Goal: Information Seeking & Learning: Learn about a topic

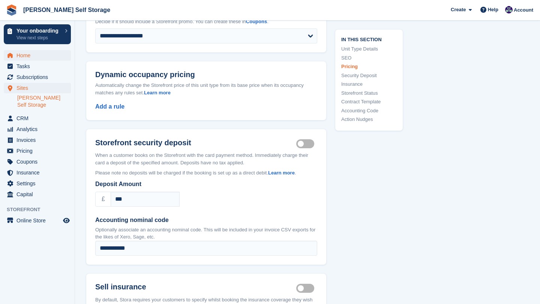
scroll to position [813, 0]
click at [31, 168] on span "Insurance" at bounding box center [38, 172] width 45 height 10
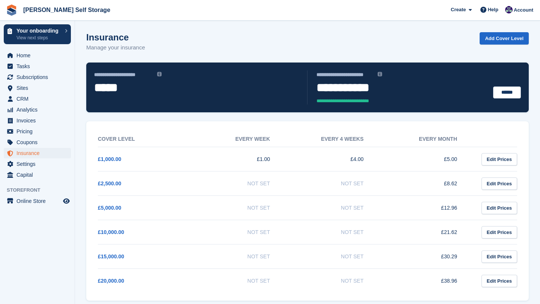
scroll to position [8, 0]
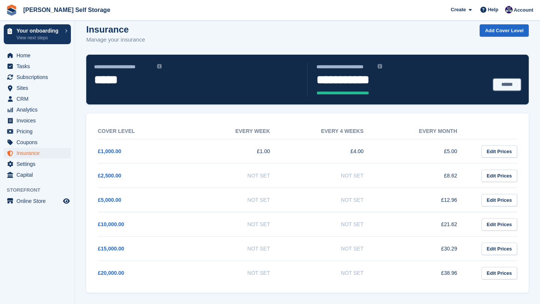
click at [513, 82] on link "******" at bounding box center [507, 85] width 28 height 12
